Goal: Communication & Community: Participate in discussion

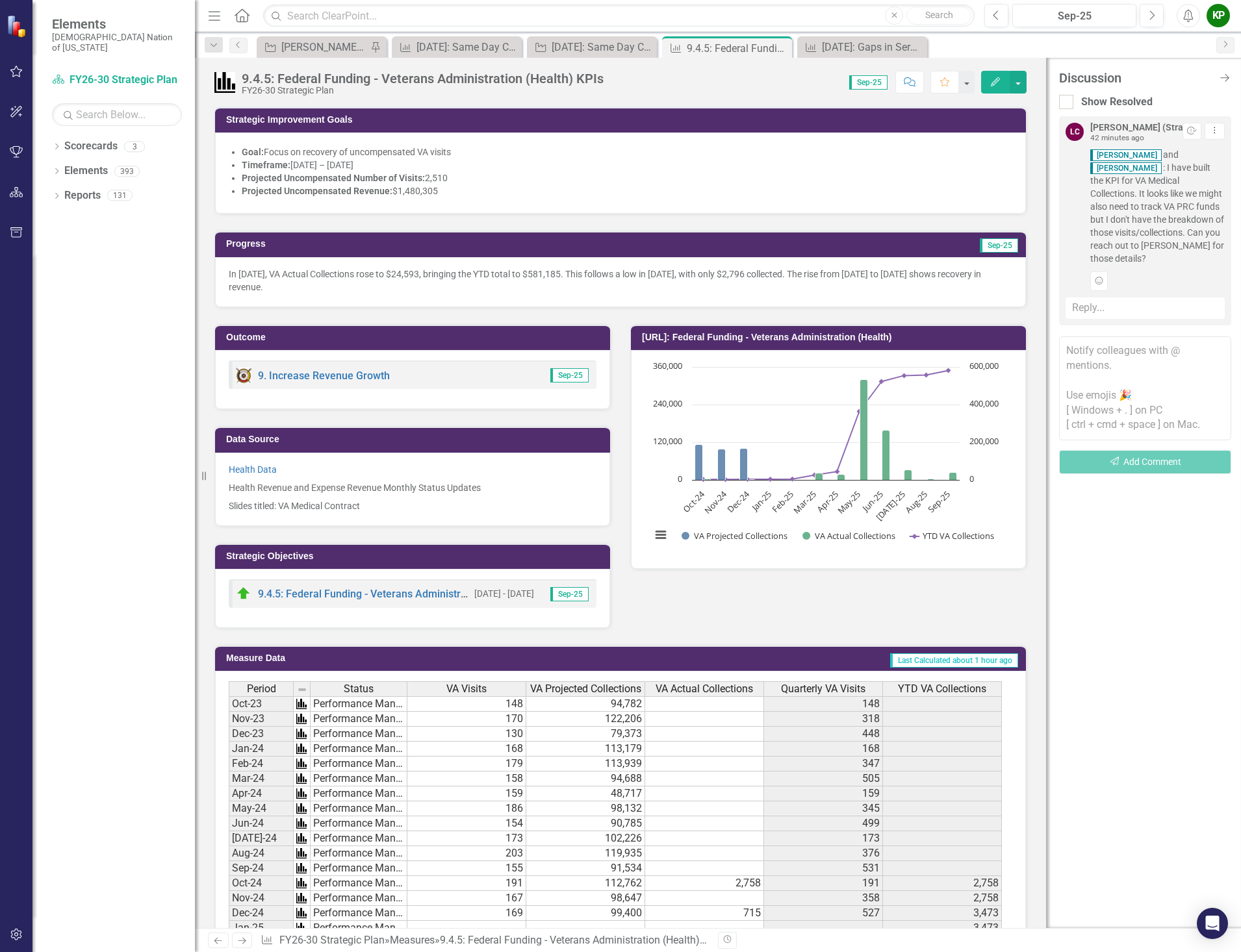
click at [1089, 312] on div "Reply..." at bounding box center [1145, 308] width 159 height 21
click at [1089, 312] on textarea at bounding box center [1145, 353] width 159 height 104
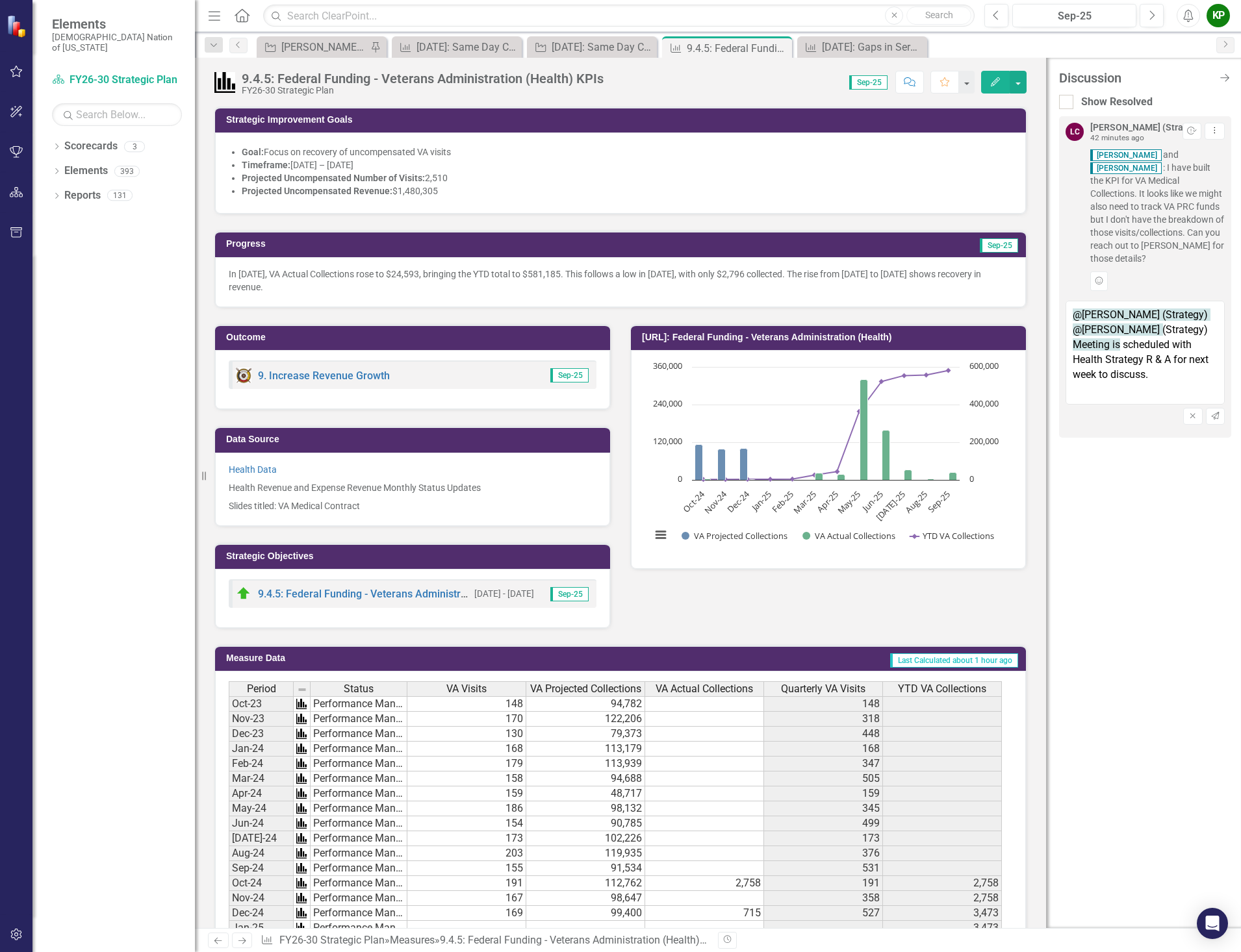
click at [1072, 315] on textarea "@Lindsay Cavallo (Strategy) @Krystal Wilson (Strategy) Meeting is scheduled wit…" at bounding box center [1145, 353] width 159 height 104
type textarea "@Lindsay Cavallo (Strategy) @Krystal Wilson (Strategy) Meeting is scheduled wit…"
click at [1100, 289] on button "Add Reaction" at bounding box center [1099, 281] width 18 height 19
click at [1131, 267] on img "button" at bounding box center [1131, 266] width 16 height 16
click at [1216, 420] on icon "Send" at bounding box center [1215, 418] width 10 height 8
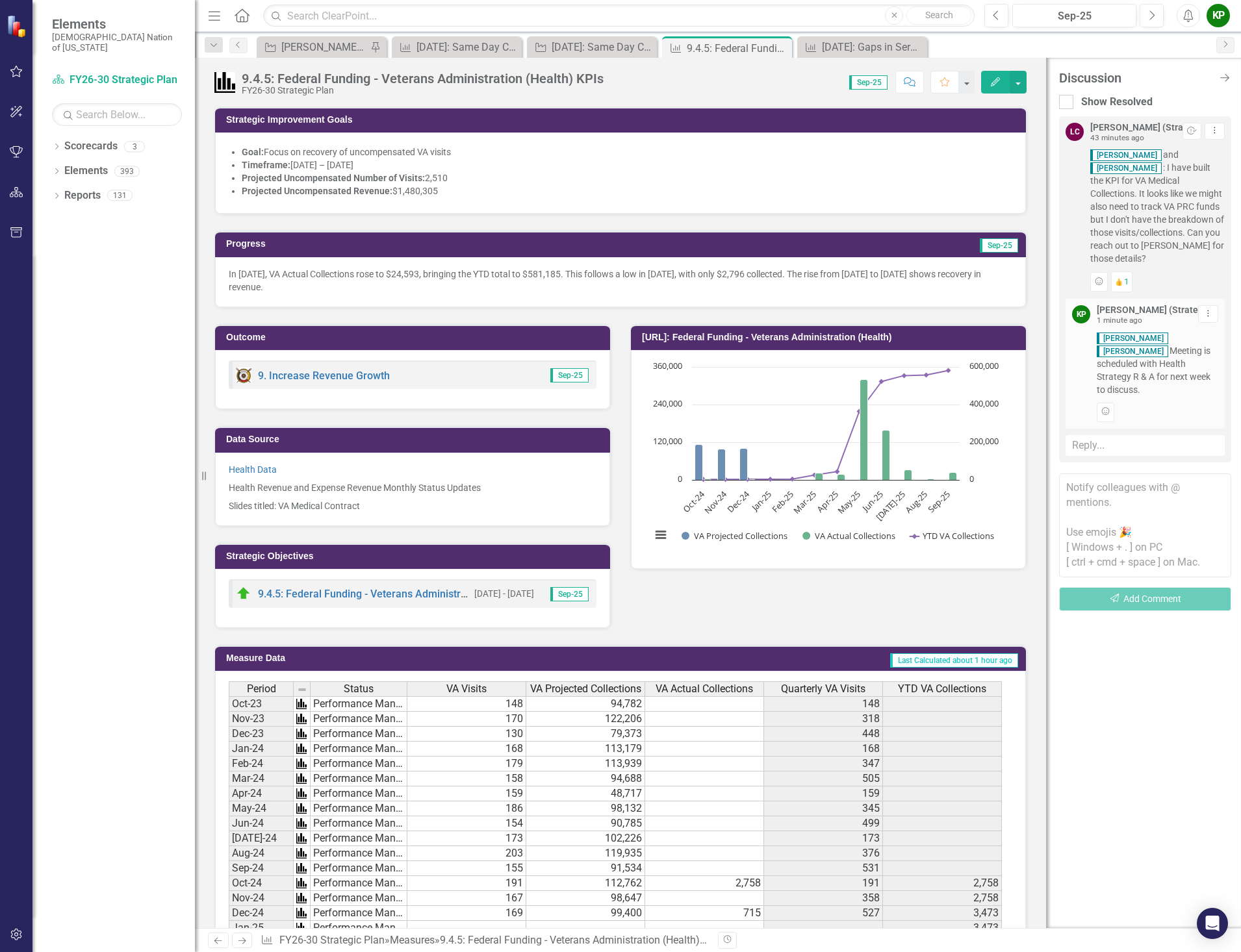
click at [1125, 446] on div "Reply..." at bounding box center [1145, 446] width 159 height 21
click at [1125, 466] on textarea at bounding box center [1145, 491] width 159 height 104
drag, startPoint x: 1061, startPoint y: 642, endPoint x: -2, endPoint y: 407, distance: 1088.7
click at [102, 283] on div "Dropdown Scorecards 3 FY26-30 Strategic Plan Continuous Improvement FY26-30 Ope…" at bounding box center [114, 543] width 163 height 816
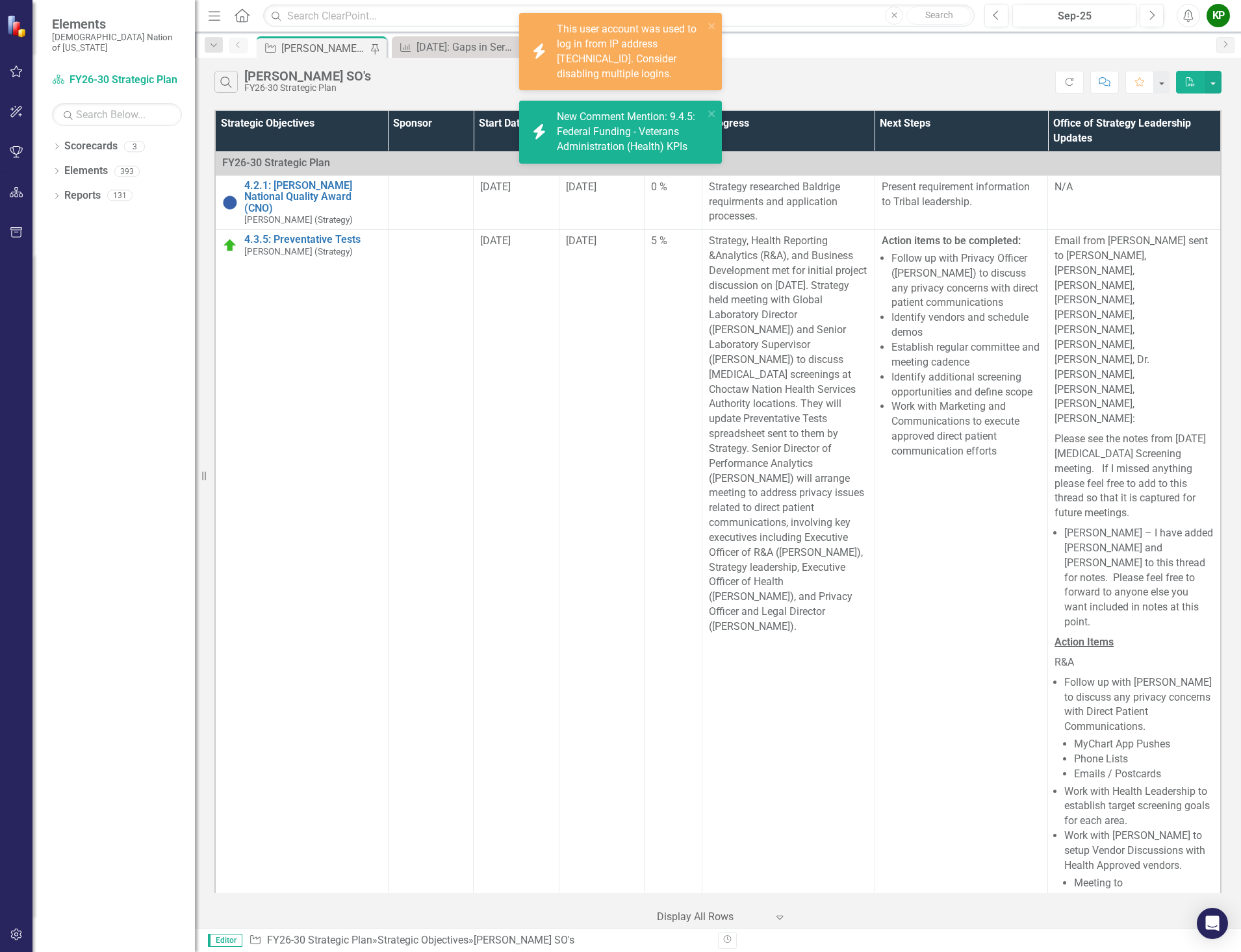
scroll to position [3376, 0]
